Goal: Task Accomplishment & Management: Use online tool/utility

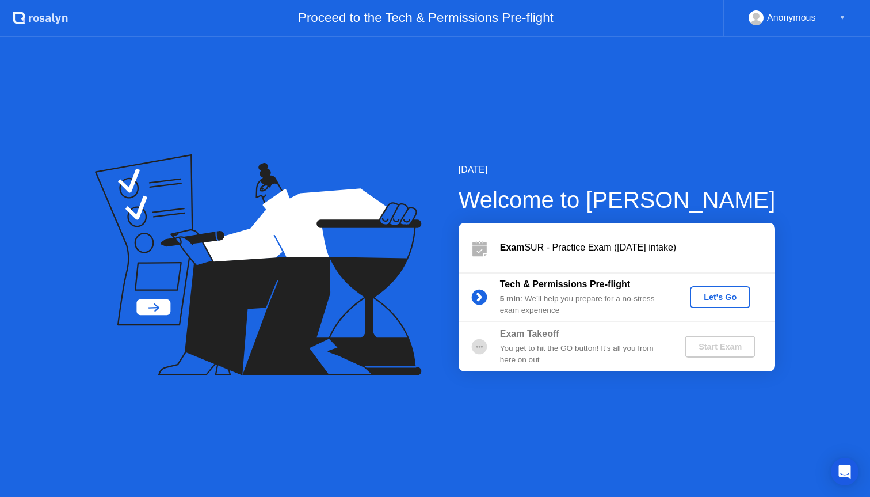
click at [720, 292] on div "Let's Go" at bounding box center [720, 296] width 51 height 9
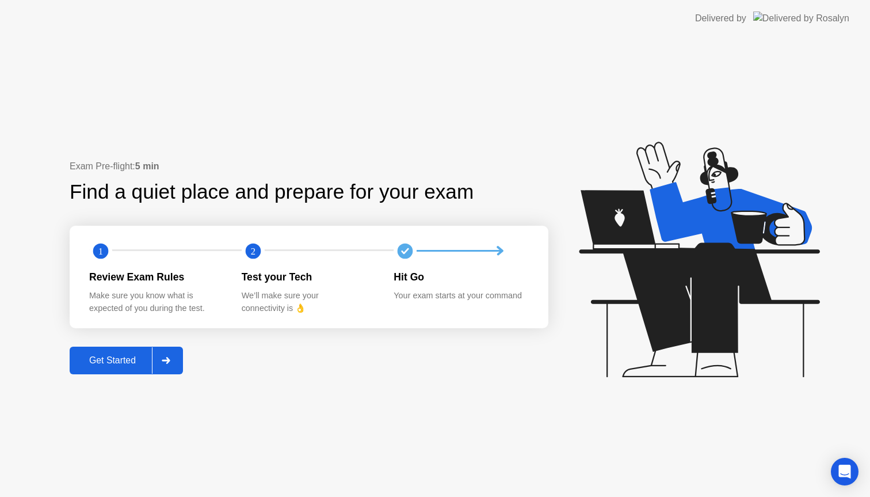
click at [110, 352] on button "Get Started" at bounding box center [126, 360] width 113 height 28
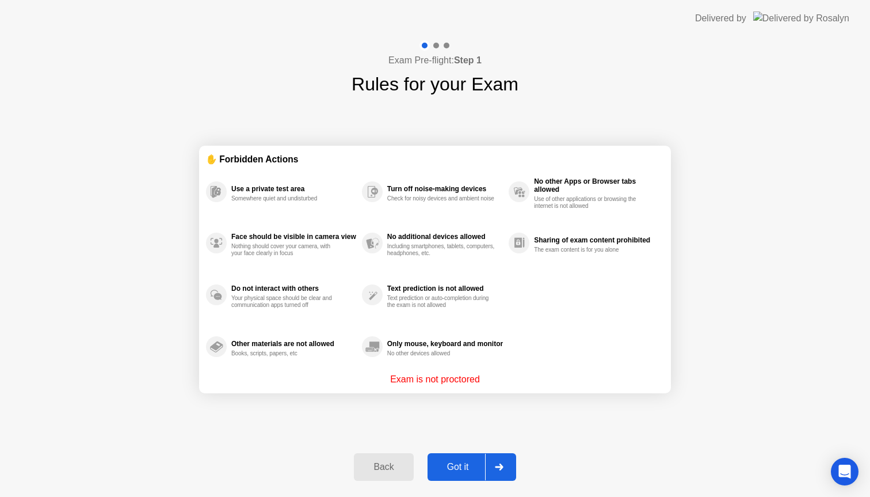
click at [460, 464] on div "Got it" at bounding box center [458, 466] width 54 height 10
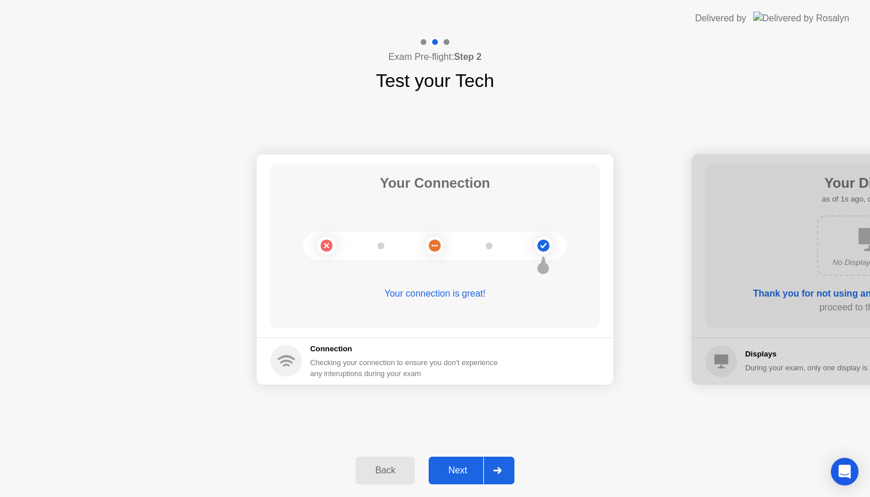
click at [460, 465] on div "Next" at bounding box center [457, 470] width 51 height 10
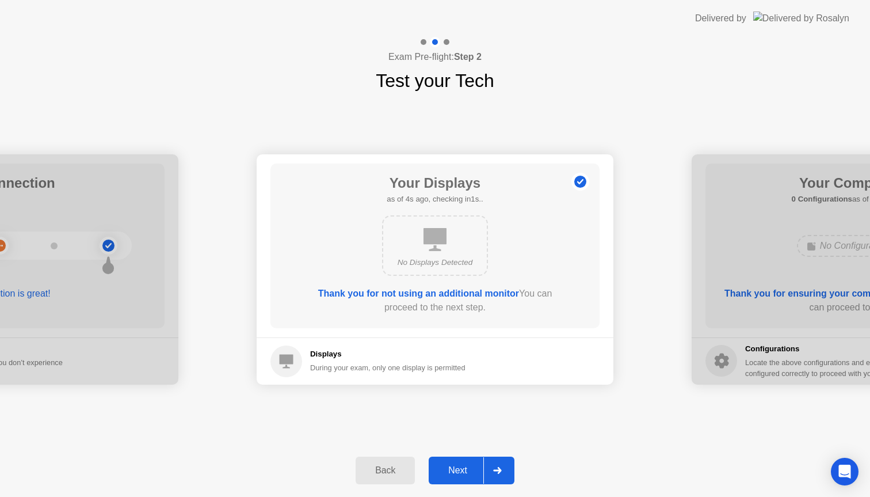
click at [460, 465] on div "Next" at bounding box center [457, 470] width 51 height 10
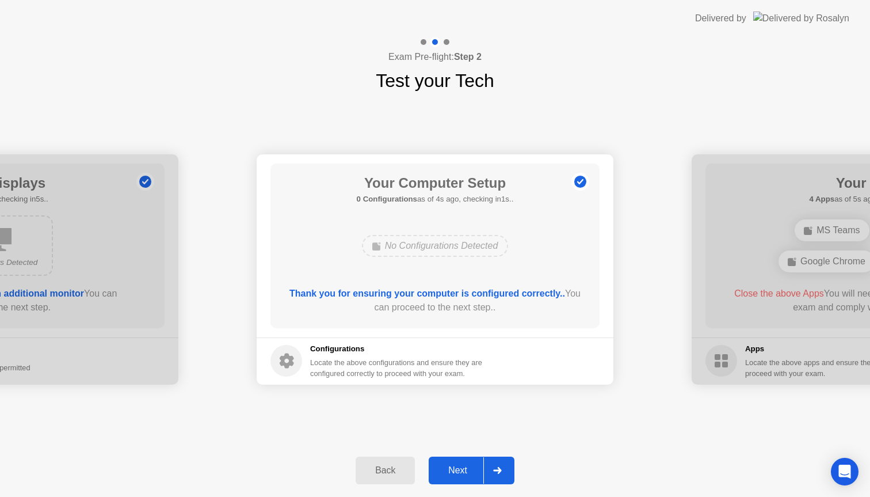
click at [460, 465] on div "Next" at bounding box center [457, 470] width 51 height 10
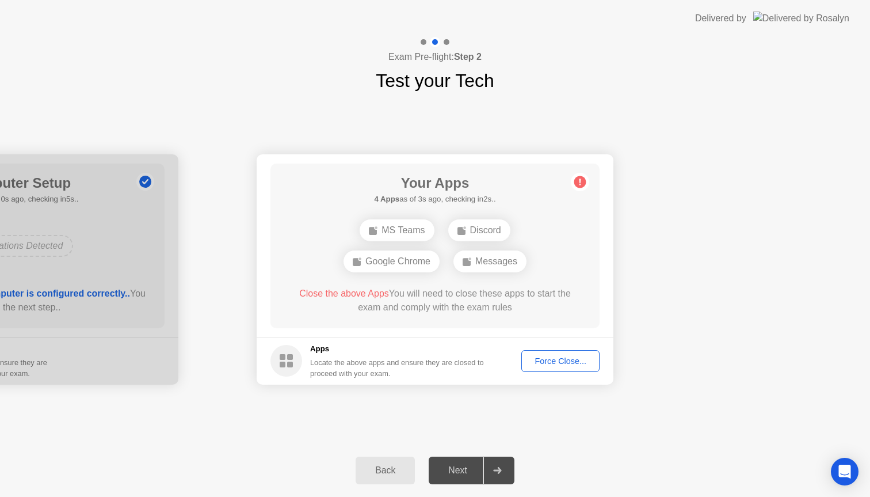
click at [571, 365] on div "Force Close..." at bounding box center [560, 360] width 70 height 9
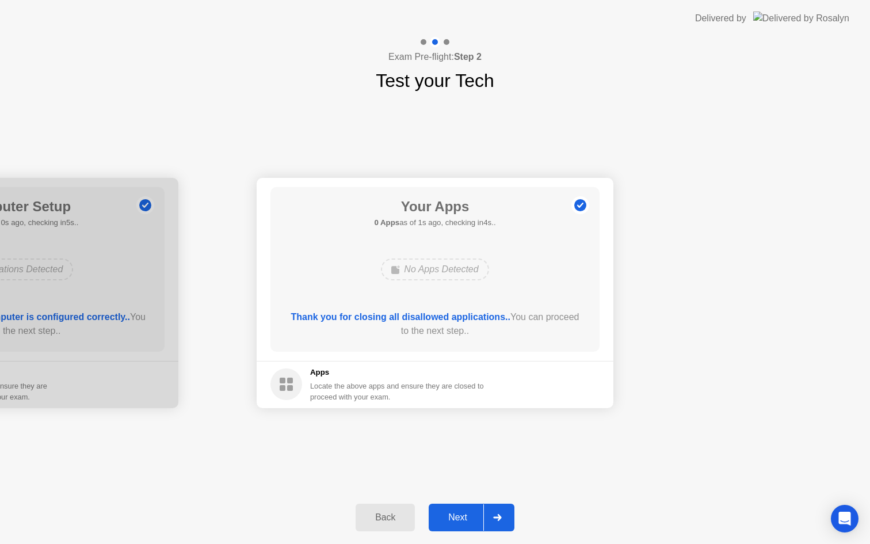
click at [462, 519] on div "Next" at bounding box center [457, 517] width 51 height 10
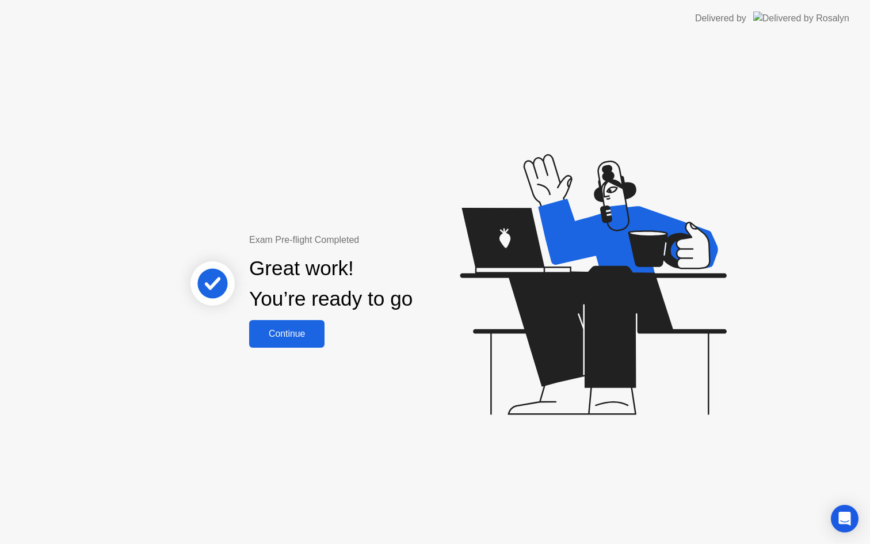
click at [314, 335] on div "Continue" at bounding box center [287, 334] width 68 height 10
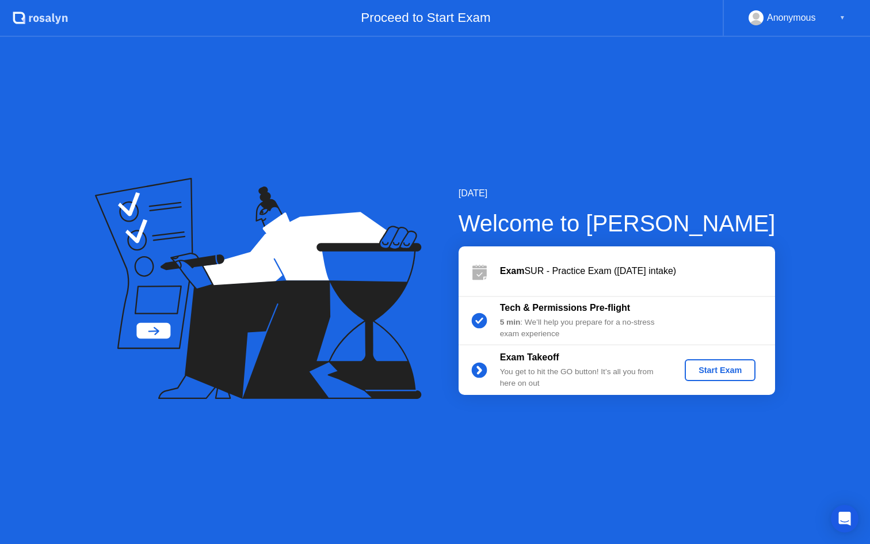
click at [842, 21] on div "▼" at bounding box center [843, 17] width 6 height 15
click at [842, 18] on div "▼" at bounding box center [843, 17] width 6 height 15
click at [796, 20] on div "Anonymous" at bounding box center [791, 17] width 49 height 15
click at [714, 367] on div "Start Exam" at bounding box center [720, 369] width 62 height 9
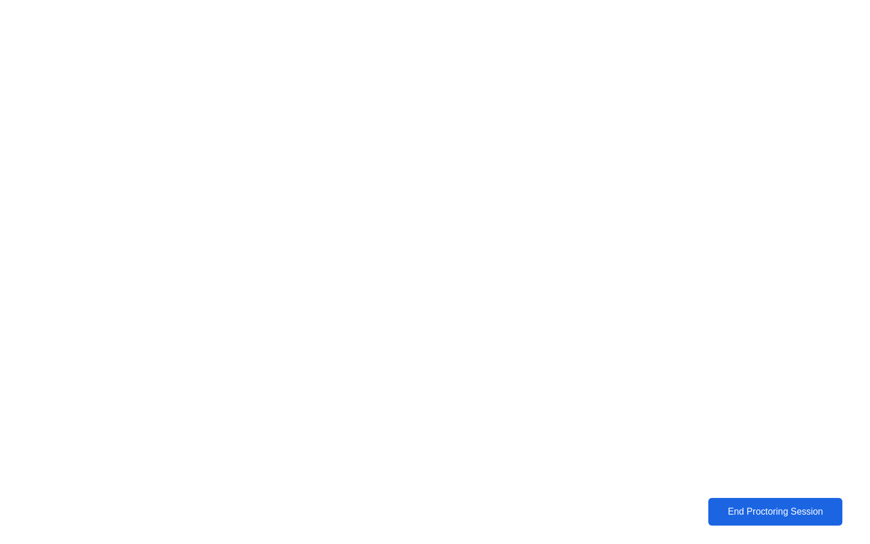
click at [748, 506] on div "End Proctoring Session" at bounding box center [775, 511] width 131 height 10
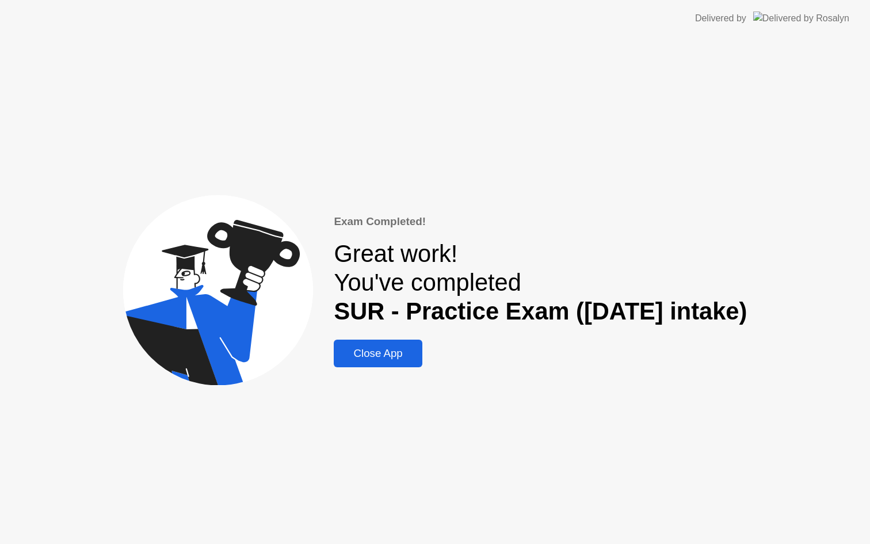
click at [394, 357] on div "Close App" at bounding box center [377, 353] width 81 height 13
